Goal: Task Accomplishment & Management: Manage account settings

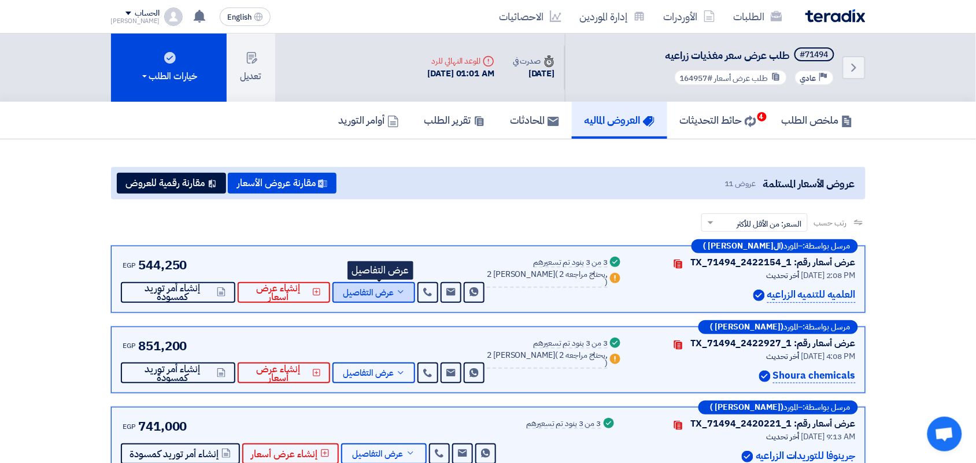
click at [394, 288] on span "عرض التفاصيل" at bounding box center [368, 292] width 51 height 9
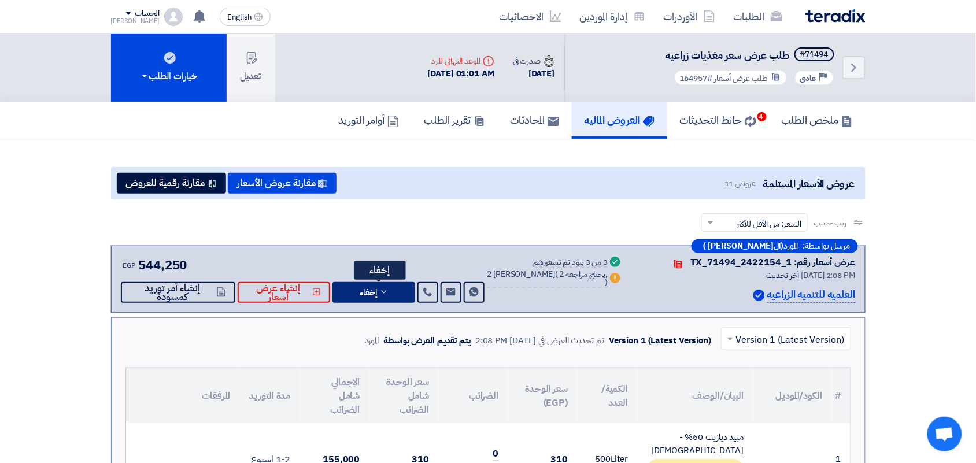
click at [396, 286] on button "إخفاء" at bounding box center [373, 292] width 83 height 21
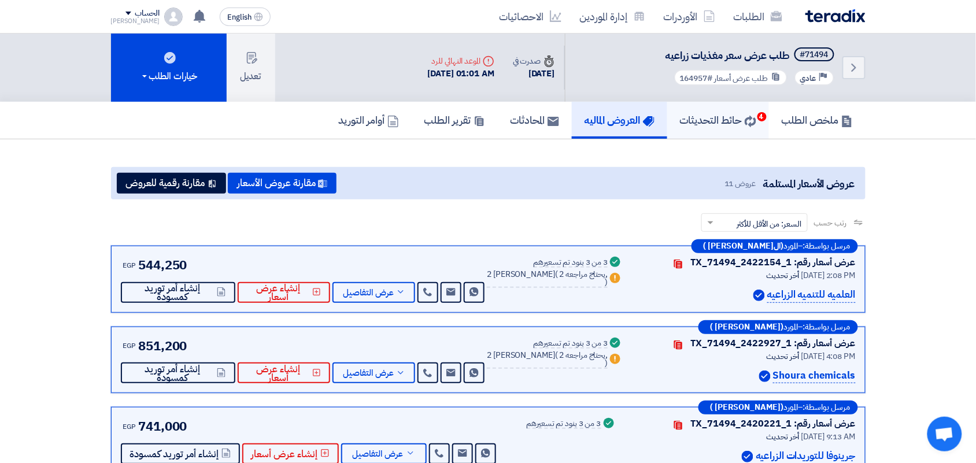
click at [736, 113] on h5 "حائط التحديثات 4" at bounding box center [718, 119] width 76 height 13
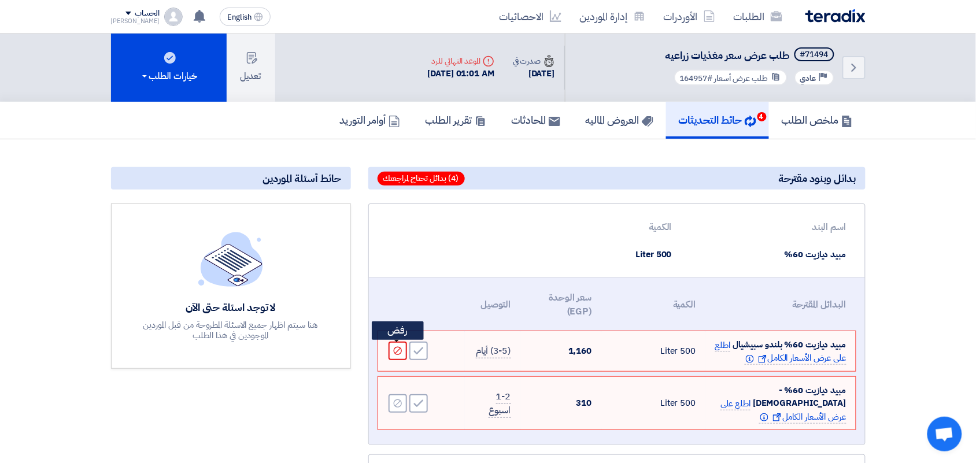
click at [396, 347] on icon "Reject" at bounding box center [397, 351] width 10 height 10
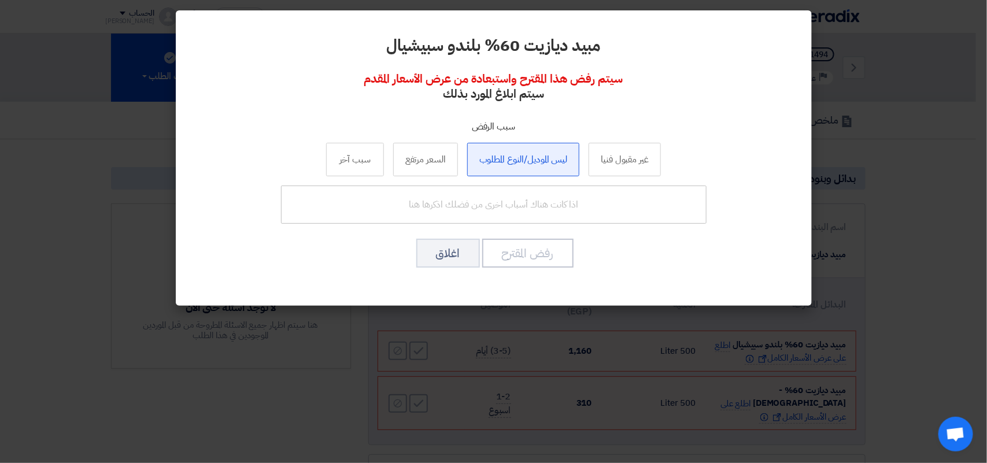
click at [532, 164] on label "ليس الموديل/النوع المطلوب" at bounding box center [523, 160] width 113 height 34
click at [527, 163] on input "ليس الموديل/النوع المطلوب" at bounding box center [524, 159] width 8 height 8
radio input "true"
click at [532, 255] on button "رفض المقترح" at bounding box center [527, 253] width 91 height 29
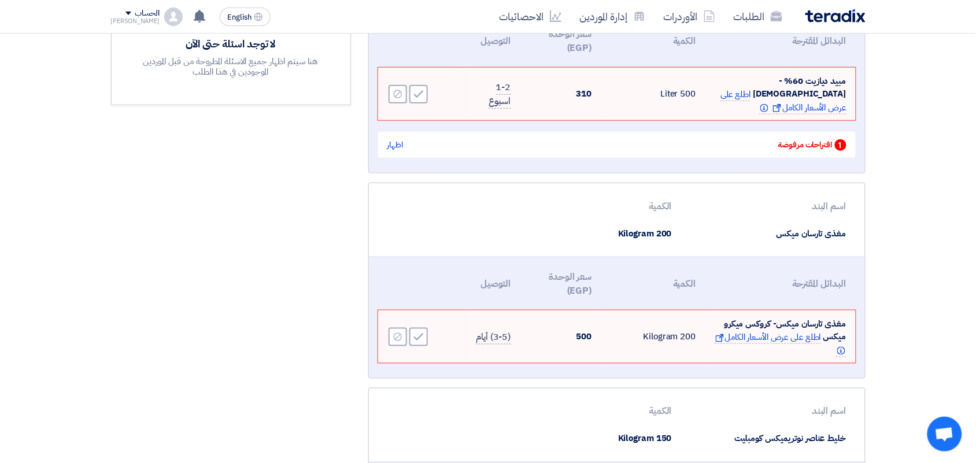
scroll to position [289, 0]
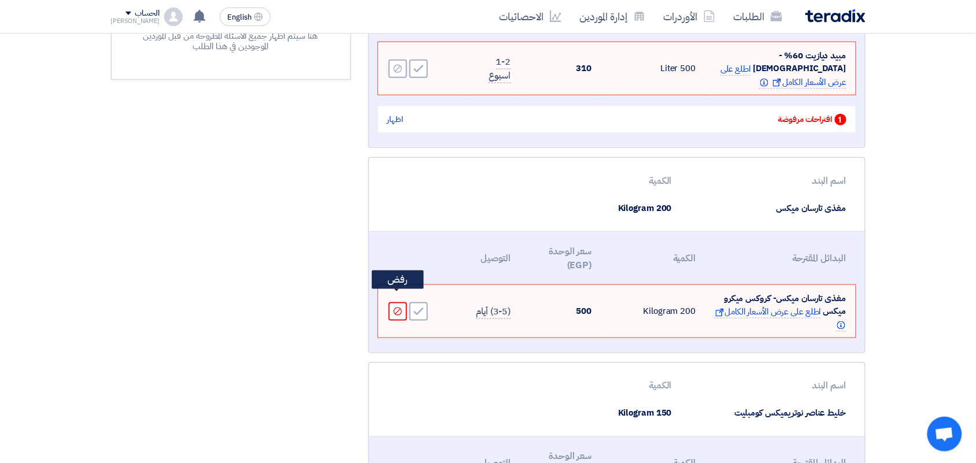
click at [397, 306] on icon "Reject" at bounding box center [397, 311] width 10 height 10
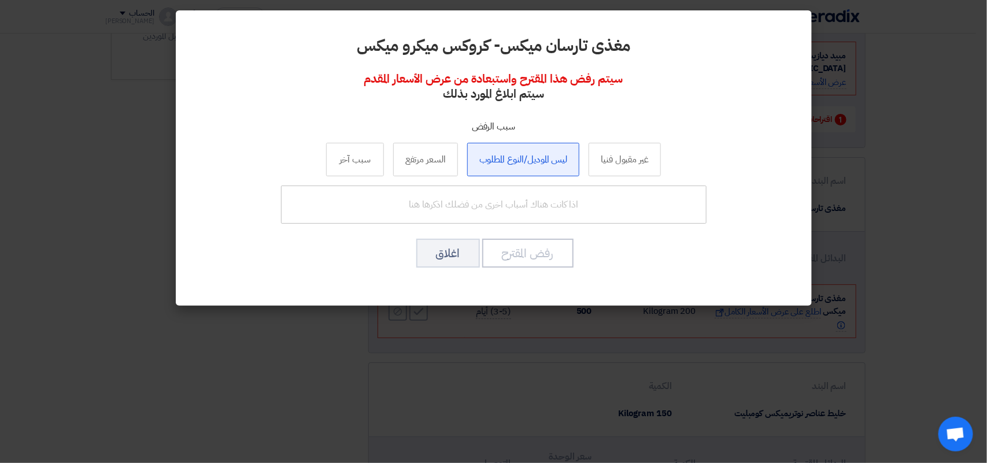
click at [547, 156] on label "ليس الموديل/النوع المطلوب" at bounding box center [523, 160] width 113 height 34
click at [527, 156] on input "ليس الموديل/النوع المطلوب" at bounding box center [524, 159] width 8 height 8
radio input "true"
click at [520, 250] on button "رفض المقترح" at bounding box center [527, 253] width 91 height 29
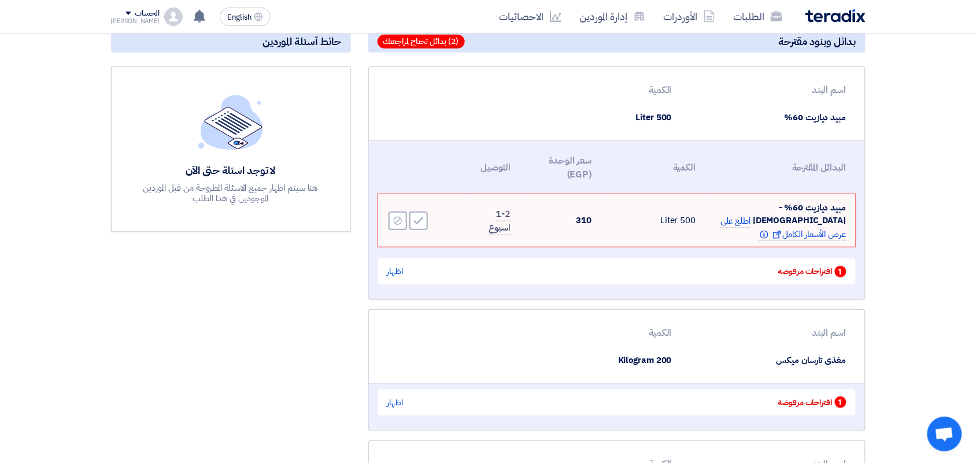
scroll to position [361, 0]
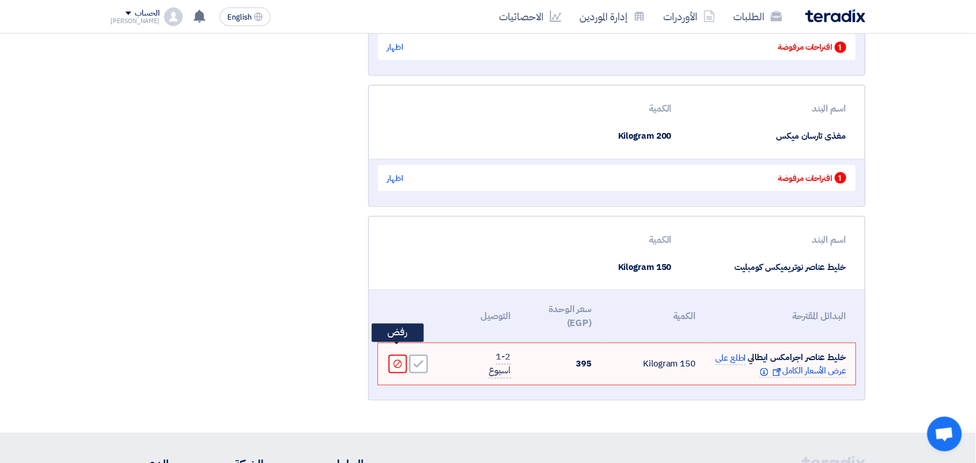
click at [397, 360] on use at bounding box center [397, 364] width 8 height 8
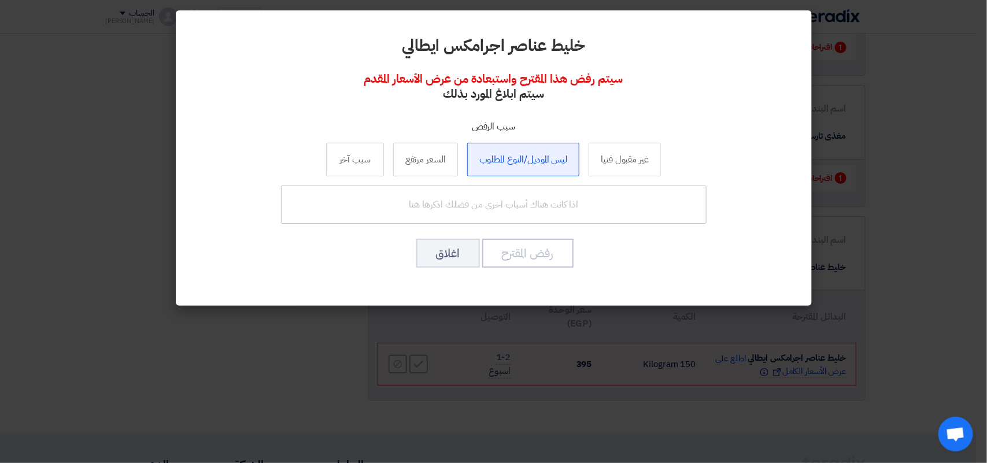
click at [536, 153] on label "ليس الموديل/النوع المطلوب" at bounding box center [523, 160] width 113 height 34
click at [527, 155] on input "ليس الموديل/النوع المطلوب" at bounding box center [524, 159] width 8 height 8
radio input "true"
click at [542, 254] on button "رفض المقترح" at bounding box center [527, 253] width 91 height 29
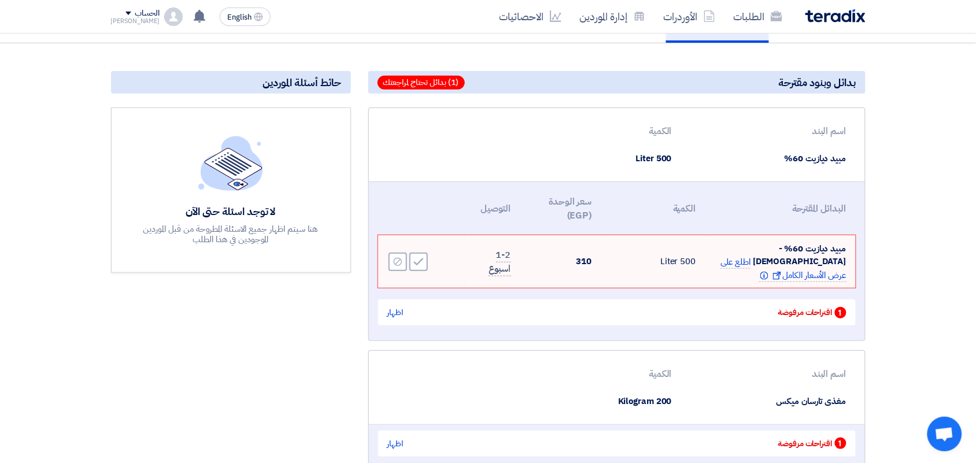
scroll to position [0, 0]
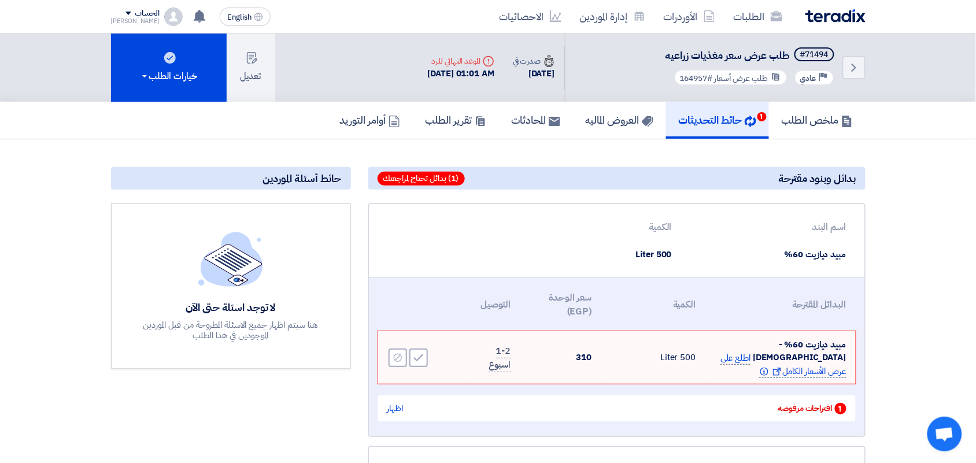
click at [738, 351] on span "اطلع على عرض الأسعار الكامل Show offer Info" at bounding box center [782, 364] width 125 height 27
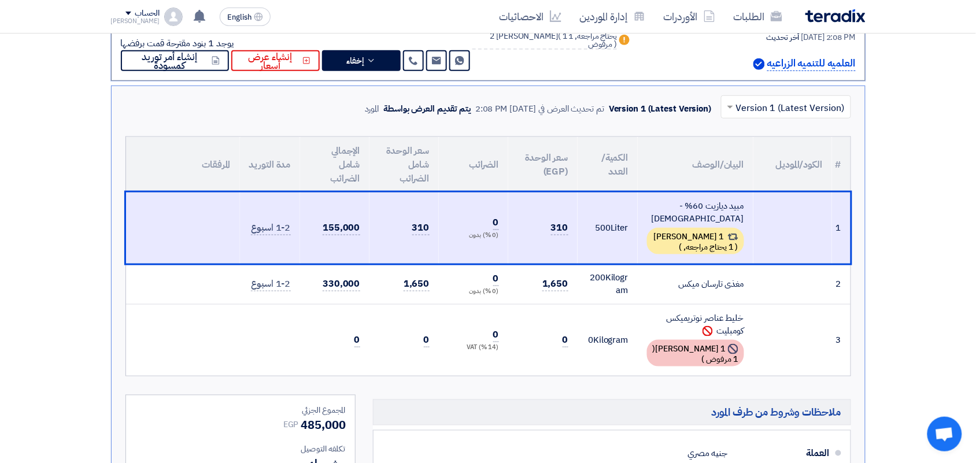
scroll to position [243, 0]
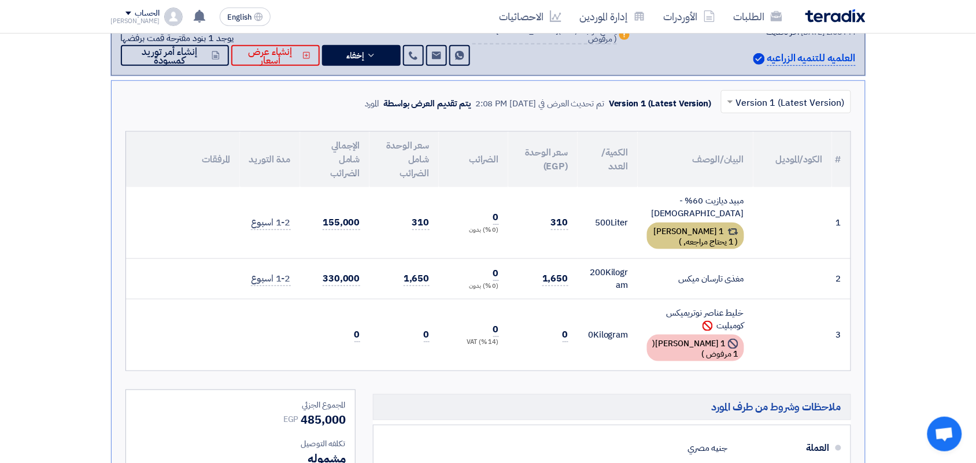
click at [684, 236] on span "1 يحتاج مراجعه," at bounding box center [709, 242] width 50 height 12
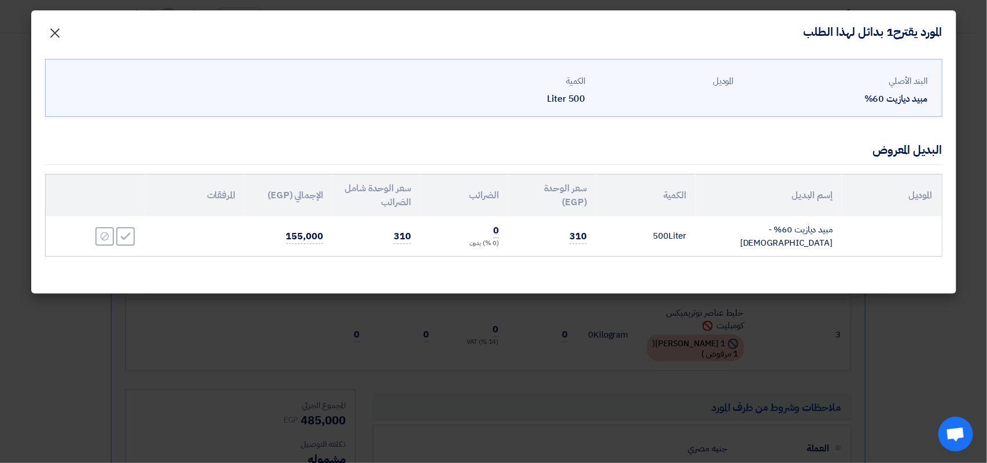
drag, startPoint x: 64, startPoint y: 33, endPoint x: 191, endPoint y: 153, distance: 175.0
click at [64, 34] on button "×" at bounding box center [55, 29] width 32 height 23
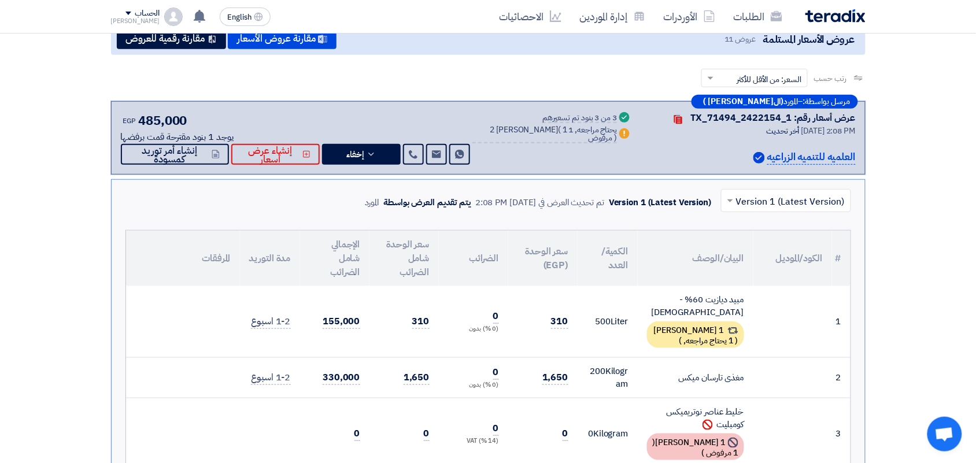
scroll to position [0, 0]
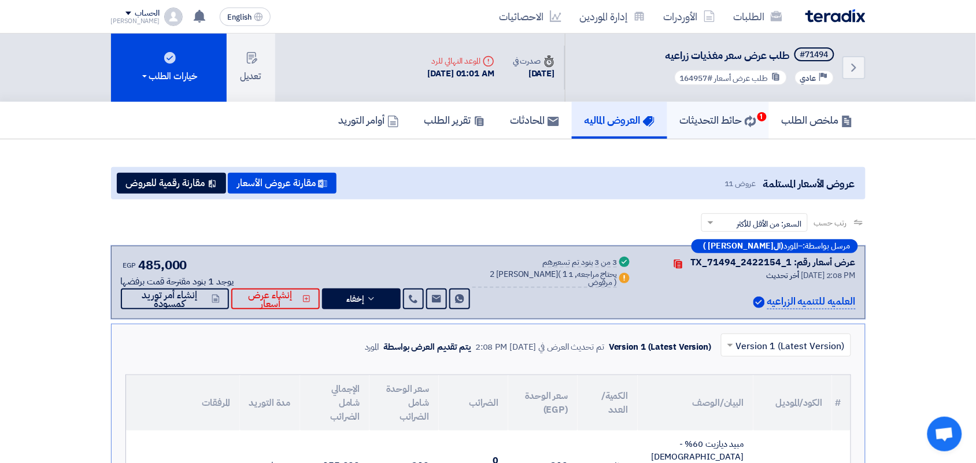
click at [705, 120] on h5 "حائط التحديثات 1" at bounding box center [718, 119] width 76 height 13
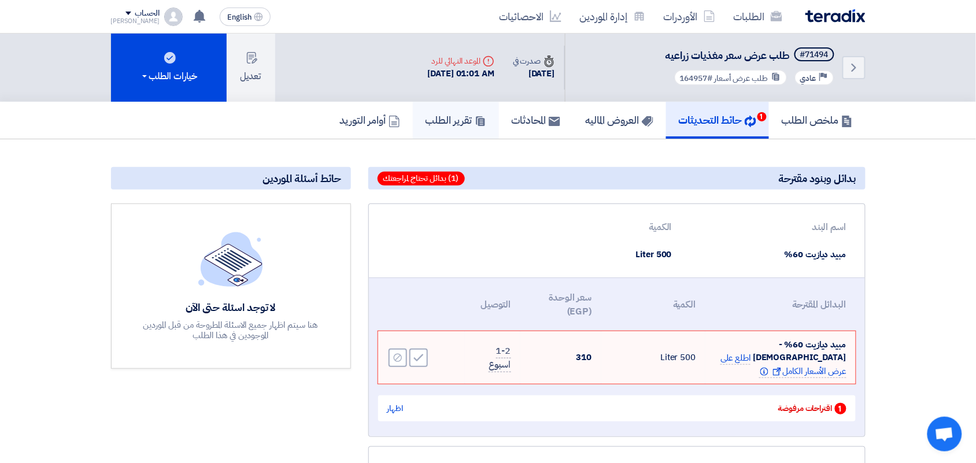
click at [436, 120] on h5 "تقرير الطلب" at bounding box center [455, 119] width 61 height 13
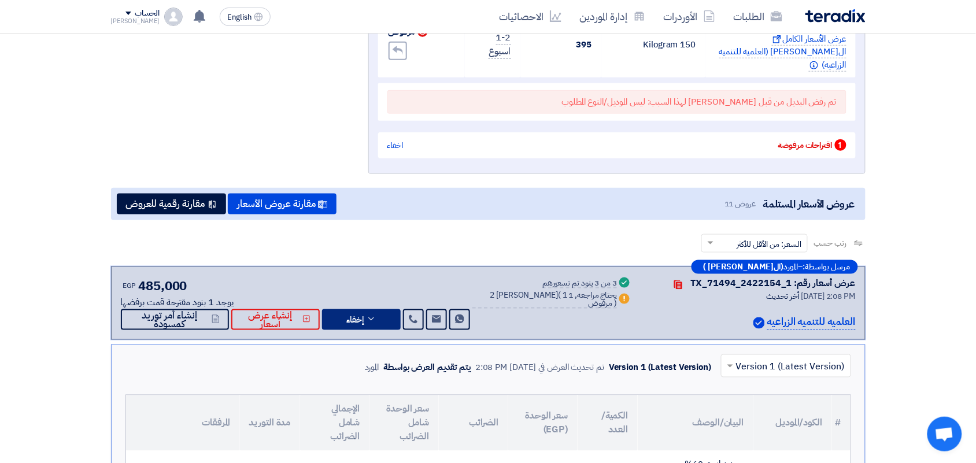
scroll to position [2891, 0]
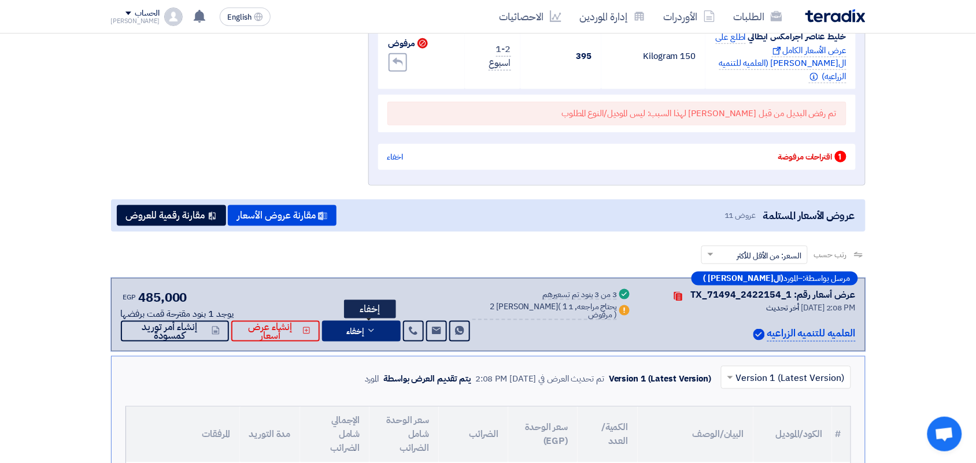
click at [360, 328] on span "إخفاء" at bounding box center [355, 331] width 17 height 9
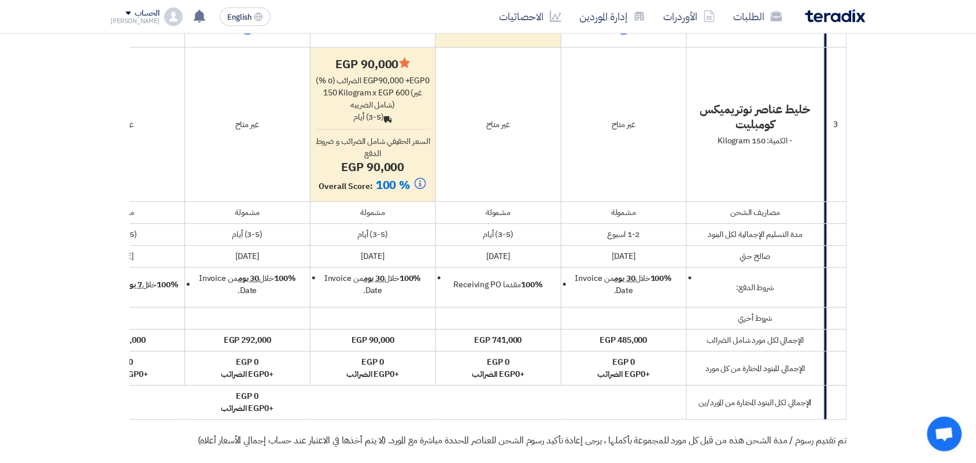
scroll to position [0, 0]
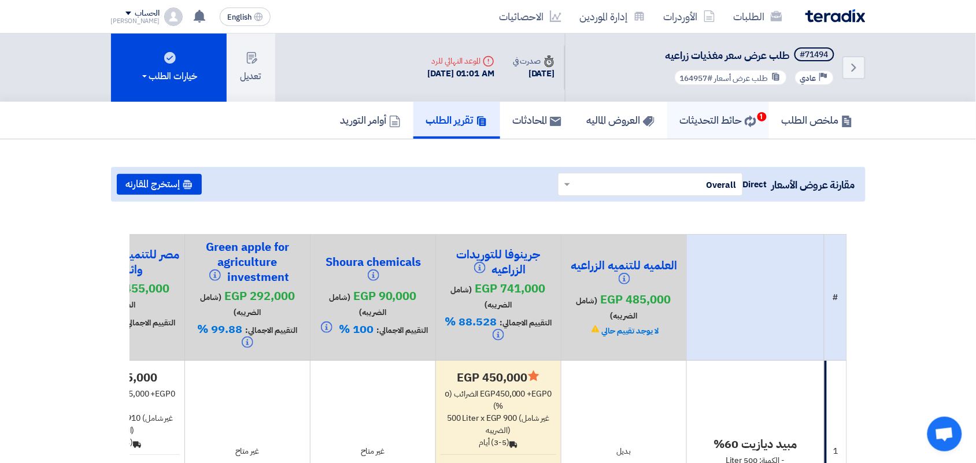
click at [709, 117] on h5 "حائط التحديثات 1" at bounding box center [718, 119] width 76 height 13
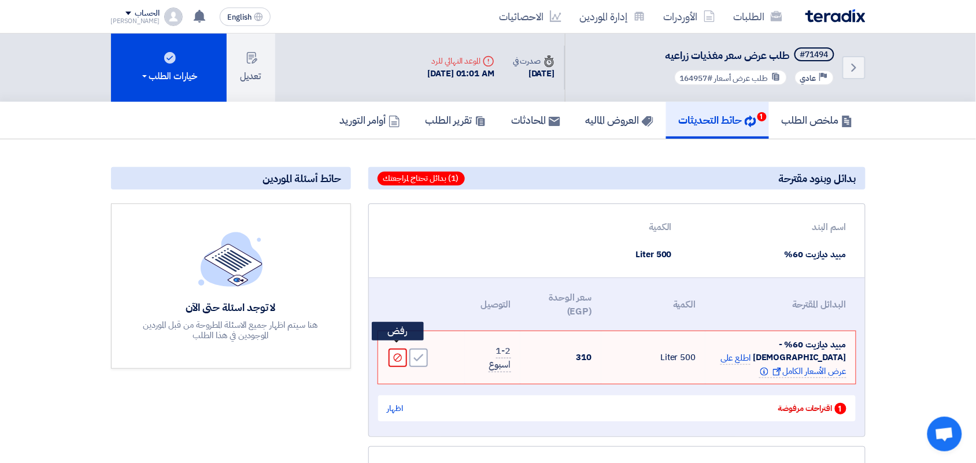
click at [398, 355] on icon "Reject" at bounding box center [397, 358] width 10 height 10
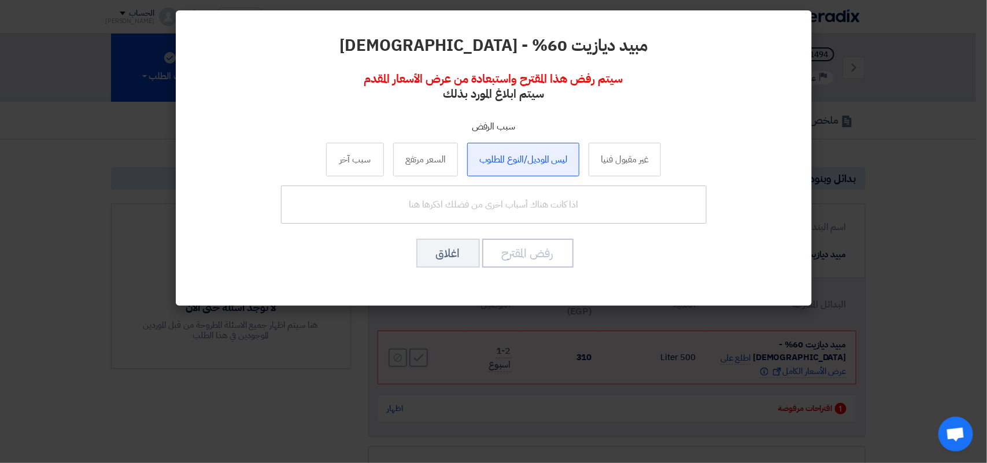
click at [523, 154] on label "ليس الموديل/النوع المطلوب" at bounding box center [523, 160] width 113 height 34
click at [523, 155] on input "ليس الموديل/النوع المطلوب" at bounding box center [524, 159] width 8 height 8
radio input "true"
click at [535, 246] on button "رفض المقترح" at bounding box center [527, 253] width 91 height 29
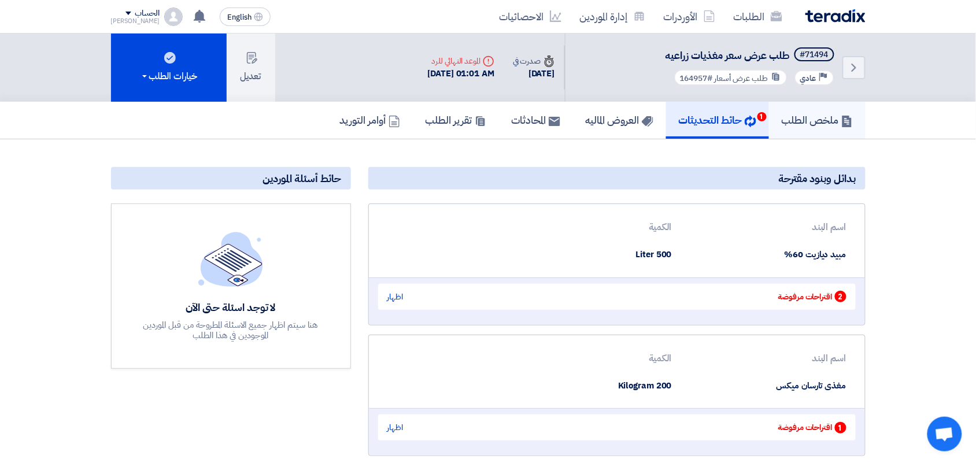
click at [815, 106] on link "ملخص الطلب" at bounding box center [817, 120] width 97 height 37
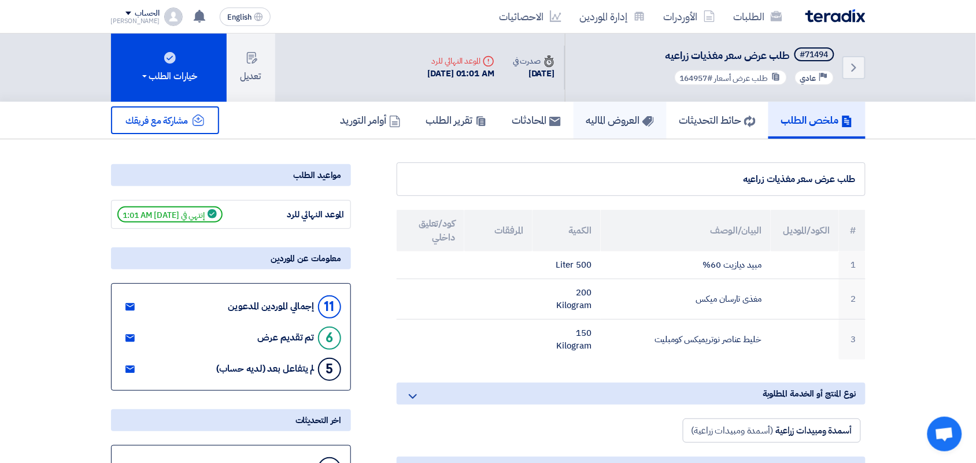
click at [613, 118] on h5 "العروض الماليه" at bounding box center [620, 119] width 68 height 13
